Goal: Obtain resource: Obtain resource

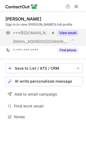
scroll to position [113, 86]
click at [68, 33] on button "View email" at bounding box center [67, 32] width 21 height 5
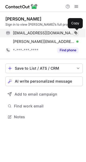
click at [77, 32] on span at bounding box center [76, 33] width 4 height 4
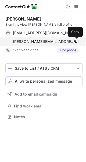
click at [76, 42] on span at bounding box center [76, 41] width 4 height 4
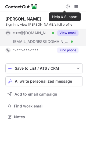
scroll to position [113, 86]
click at [67, 32] on button "View email" at bounding box center [67, 32] width 21 height 5
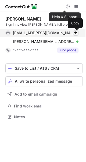
click at [76, 32] on span at bounding box center [76, 33] width 4 height 4
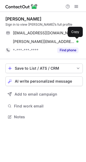
drag, startPoint x: 76, startPoint y: 42, endPoint x: 52, endPoint y: 12, distance: 38.9
click at [76, 42] on span at bounding box center [76, 41] width 4 height 4
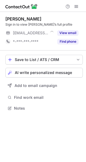
scroll to position [104, 86]
click at [71, 31] on button "View email" at bounding box center [67, 32] width 21 height 5
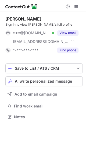
scroll to position [113, 86]
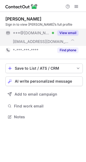
drag, startPoint x: 71, startPoint y: 34, endPoint x: 65, endPoint y: 32, distance: 6.6
click at [71, 34] on button "View email" at bounding box center [67, 32] width 21 height 5
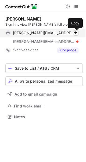
click at [76, 33] on span at bounding box center [76, 33] width 4 height 4
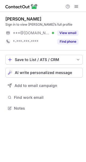
scroll to position [104, 86]
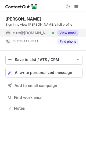
click at [70, 31] on button "View email" at bounding box center [67, 32] width 21 height 5
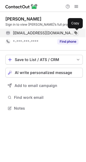
click at [76, 33] on span at bounding box center [76, 33] width 4 height 4
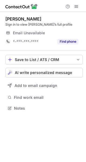
scroll to position [104, 86]
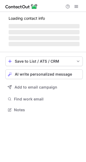
scroll to position [104, 86]
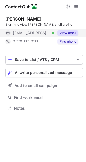
click at [68, 34] on button "View email" at bounding box center [67, 32] width 21 height 5
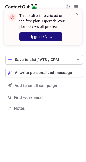
click at [45, 35] on span "Upgrade Now" at bounding box center [40, 37] width 23 height 4
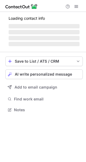
scroll to position [104, 86]
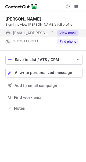
click at [63, 33] on button "View email" at bounding box center [67, 32] width 21 height 5
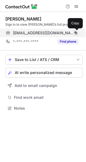
drag, startPoint x: 76, startPoint y: 33, endPoint x: 48, endPoint y: 1, distance: 42.4
click at [76, 32] on span at bounding box center [76, 33] width 4 height 4
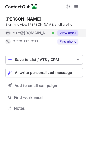
scroll to position [104, 86]
click at [71, 30] on button "View email" at bounding box center [67, 32] width 21 height 5
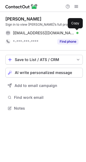
click at [76, 33] on span at bounding box center [76, 33] width 4 height 4
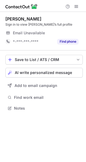
scroll to position [104, 86]
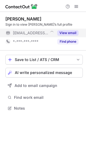
click at [66, 32] on button "View email" at bounding box center [67, 32] width 21 height 5
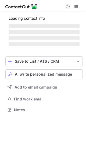
scroll to position [104, 86]
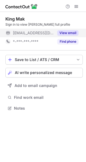
click at [68, 29] on div "View email" at bounding box center [66, 33] width 25 height 9
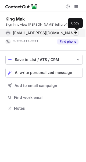
click at [76, 32] on span at bounding box center [76, 33] width 4 height 4
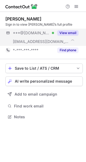
scroll to position [113, 86]
click at [72, 34] on button "View email" at bounding box center [67, 32] width 21 height 5
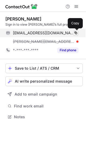
click at [76, 31] on span at bounding box center [76, 33] width 4 height 4
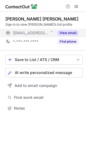
scroll to position [104, 86]
click at [68, 35] on button "View email" at bounding box center [67, 32] width 21 height 5
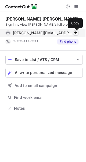
click at [75, 33] on span at bounding box center [76, 33] width 4 height 4
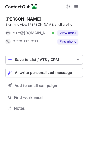
scroll to position [104, 86]
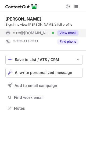
click at [73, 33] on button "View email" at bounding box center [67, 32] width 21 height 5
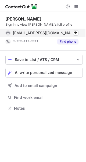
click at [79, 33] on div "ameliafung19@gmail.com Verified Copy" at bounding box center [41, 33] width 73 height 9
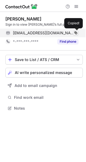
click at [77, 33] on span at bounding box center [76, 33] width 4 height 4
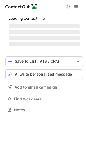
scroll to position [104, 86]
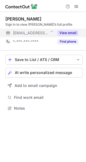
click at [66, 35] on button "View email" at bounding box center [67, 32] width 21 height 5
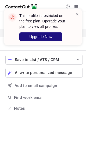
click at [43, 34] on button "Upgrade Now" at bounding box center [40, 36] width 43 height 9
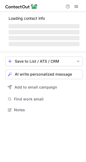
scroll to position [104, 86]
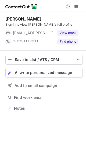
click at [73, 30] on div "View email" at bounding box center [66, 33] width 25 height 9
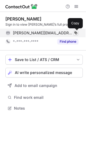
click at [78, 32] on button at bounding box center [75, 32] width 5 height 5
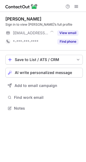
scroll to position [104, 86]
click at [72, 34] on button "View email" at bounding box center [67, 32] width 21 height 5
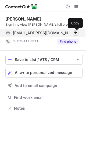
click at [77, 33] on span at bounding box center [76, 33] width 4 height 4
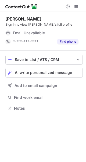
scroll to position [104, 86]
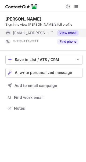
click at [64, 31] on button "View email" at bounding box center [67, 32] width 21 height 5
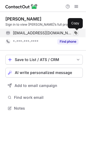
click at [77, 33] on span at bounding box center [76, 33] width 4 height 4
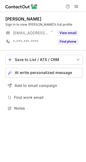
scroll to position [104, 86]
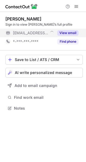
click at [66, 33] on button "View email" at bounding box center [67, 32] width 21 height 5
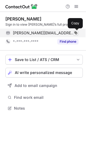
click at [76, 33] on span at bounding box center [76, 33] width 4 height 4
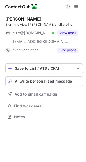
scroll to position [113, 86]
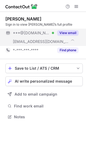
click at [66, 33] on button "View email" at bounding box center [67, 32] width 21 height 5
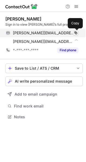
click at [77, 32] on span at bounding box center [76, 33] width 4 height 4
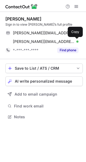
drag, startPoint x: 76, startPoint y: 40, endPoint x: 73, endPoint y: 4, distance: 36.0
click at [75, 40] on span at bounding box center [76, 41] width 4 height 4
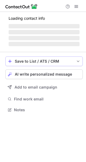
scroll to position [104, 86]
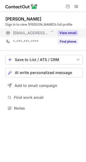
click at [70, 29] on div "View email" at bounding box center [66, 33] width 25 height 9
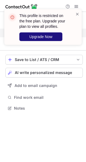
click at [36, 38] on span "Upgrade Now" at bounding box center [40, 37] width 23 height 4
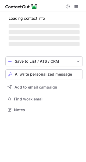
scroll to position [104, 86]
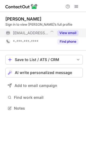
click at [66, 36] on div "View email" at bounding box center [66, 33] width 25 height 9
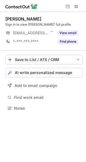
scroll to position [104, 86]
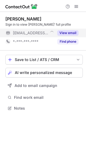
click at [66, 30] on button "View email" at bounding box center [67, 32] width 21 height 5
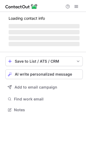
scroll to position [104, 86]
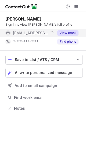
click at [64, 31] on button "View email" at bounding box center [67, 32] width 21 height 5
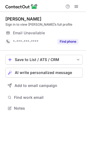
scroll to position [104, 86]
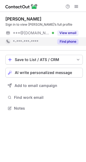
click at [71, 39] on button "Find phone" at bounding box center [67, 41] width 21 height 5
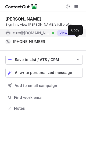
click at [66, 36] on div "View email" at bounding box center [66, 33] width 25 height 9
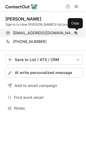
click at [75, 33] on span at bounding box center [76, 33] width 4 height 4
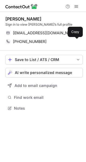
drag, startPoint x: 75, startPoint y: 43, endPoint x: 4, endPoint y: 15, distance: 76.0
click at [75, 42] on span at bounding box center [76, 41] width 4 height 4
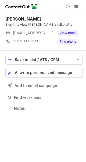
scroll to position [104, 86]
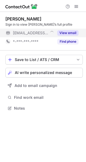
click at [59, 31] on button "View email" at bounding box center [67, 32] width 21 height 5
click at [66, 33] on button "View email" at bounding box center [67, 32] width 21 height 5
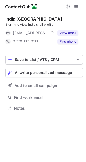
scroll to position [104, 86]
drag, startPoint x: 74, startPoint y: 32, endPoint x: 60, endPoint y: 3, distance: 32.8
click at [74, 32] on button "View email" at bounding box center [67, 32] width 21 height 5
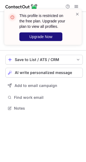
click at [43, 36] on span "Upgrade Now" at bounding box center [40, 37] width 23 height 4
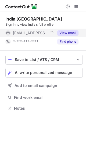
scroll to position [104, 86]
click at [71, 32] on button "View email" at bounding box center [67, 32] width 21 height 5
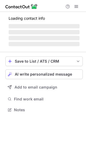
scroll to position [104, 86]
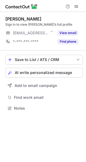
scroll to position [104, 86]
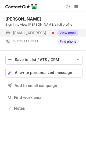
click at [69, 31] on button "View email" at bounding box center [67, 32] width 21 height 5
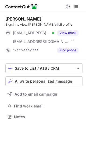
scroll to position [113, 86]
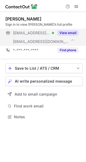
click at [74, 34] on button "View email" at bounding box center [67, 32] width 21 height 5
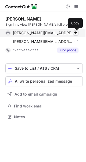
click at [78, 32] on button at bounding box center [75, 32] width 5 height 5
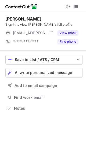
scroll to position [104, 86]
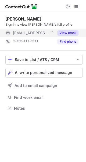
click at [75, 33] on button "View email" at bounding box center [67, 32] width 21 height 5
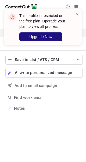
click at [43, 39] on span "Upgrade Now" at bounding box center [40, 37] width 23 height 4
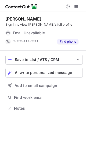
scroll to position [104, 86]
